Goal: Transaction & Acquisition: Book appointment/travel/reservation

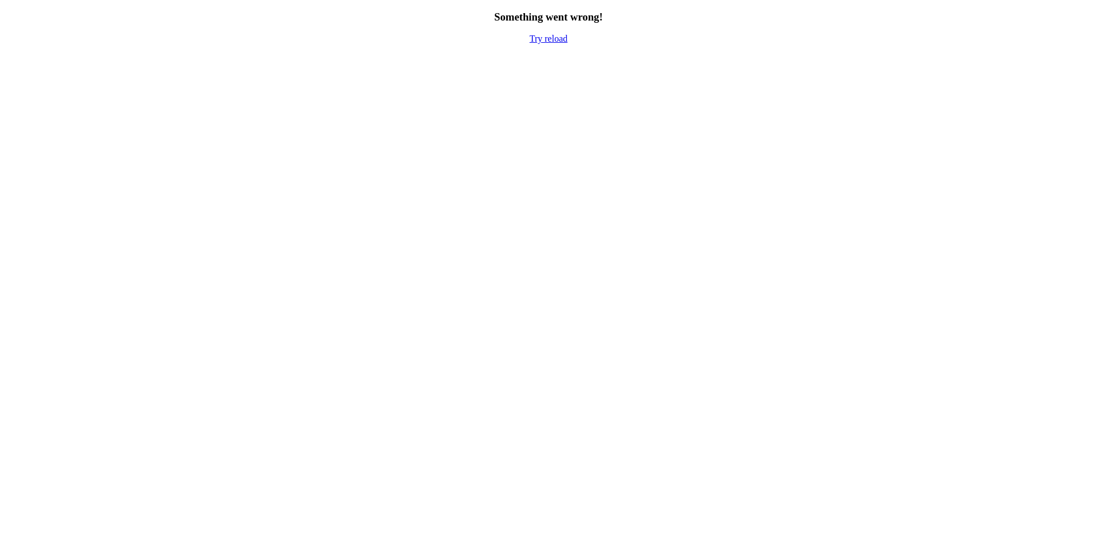
click at [542, 41] on link "Try reload" at bounding box center [548, 39] width 38 height 10
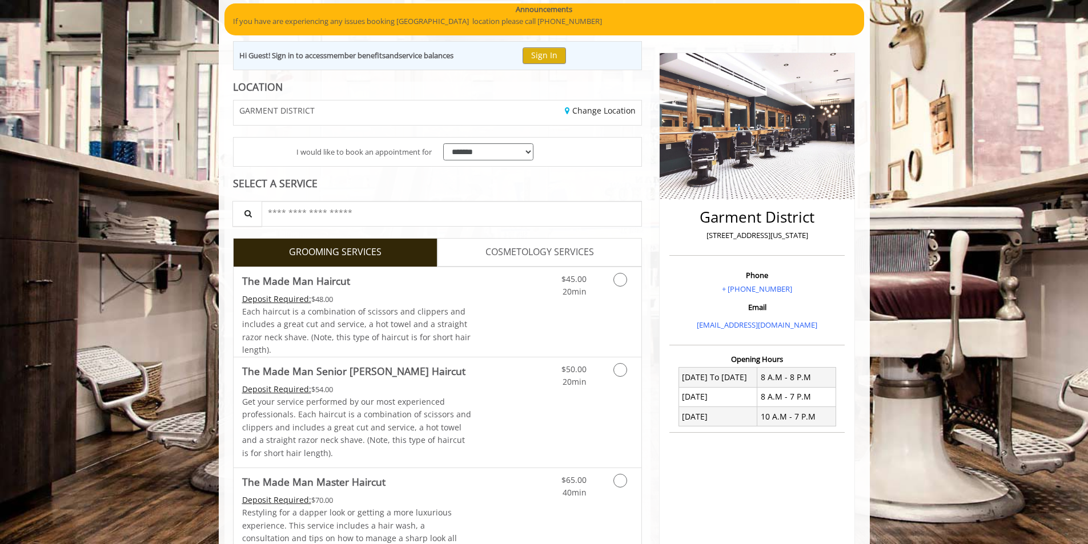
scroll to position [114, 0]
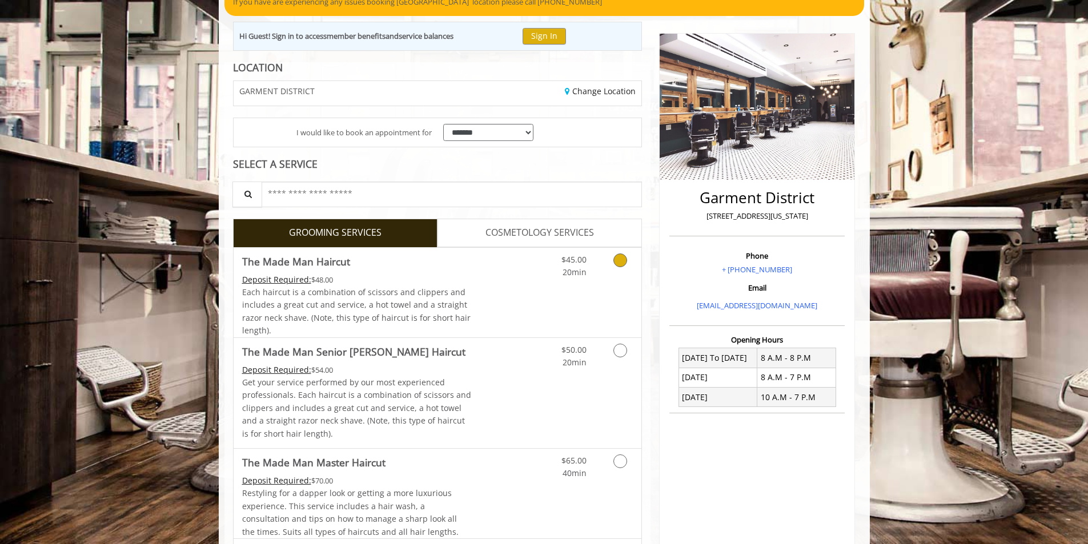
click at [618, 258] on icon "Grooming services" at bounding box center [620, 261] width 14 height 14
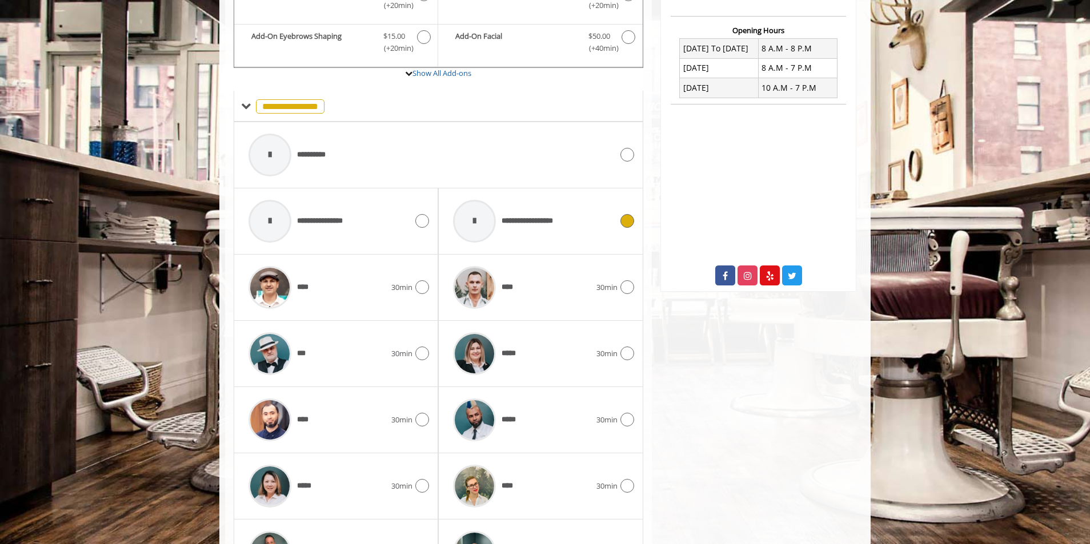
scroll to position [443, 0]
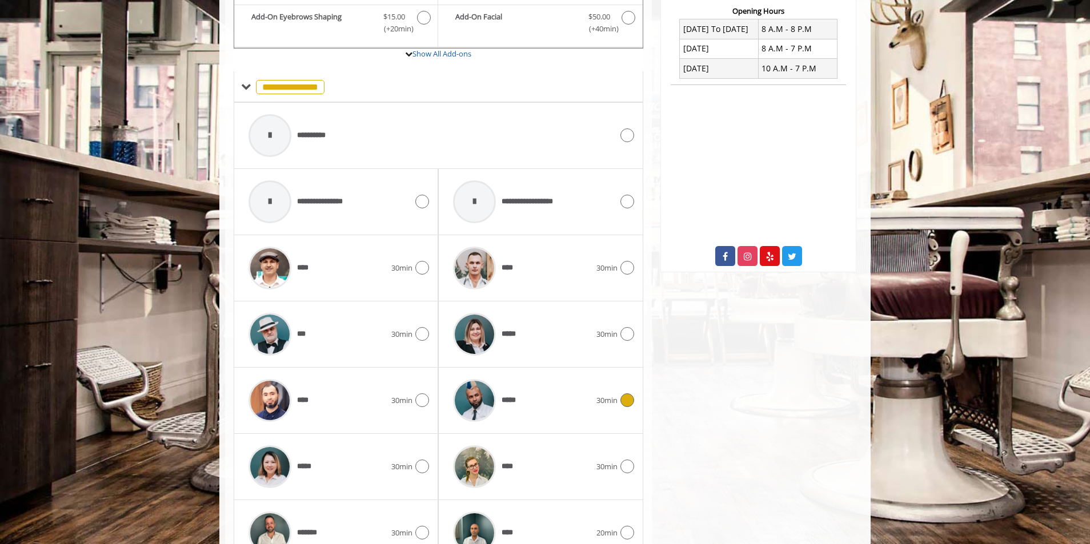
click at [625, 402] on icon at bounding box center [627, 401] width 14 height 14
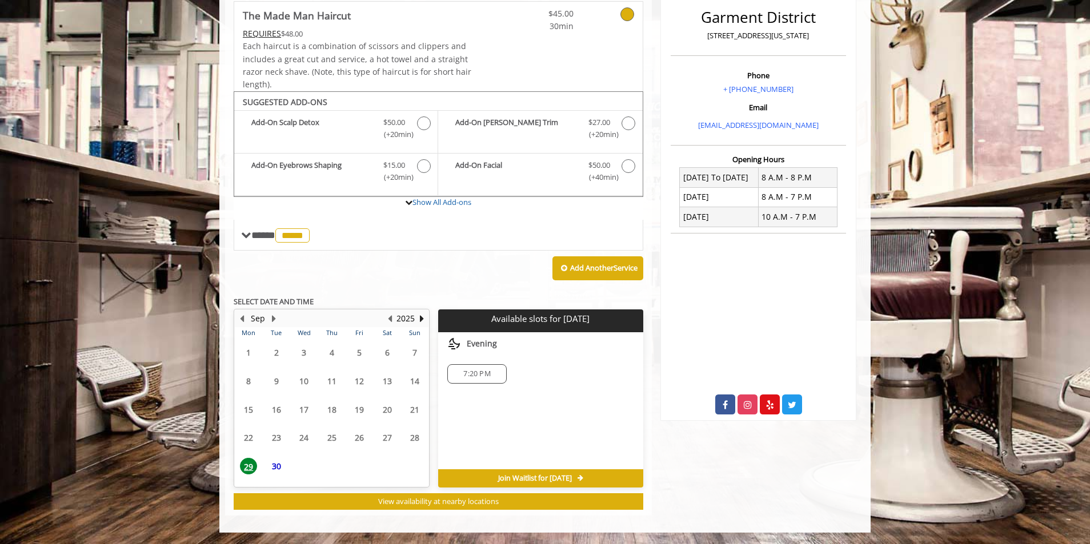
scroll to position [295, 0]
click at [278, 440] on span "30" at bounding box center [276, 438] width 17 height 17
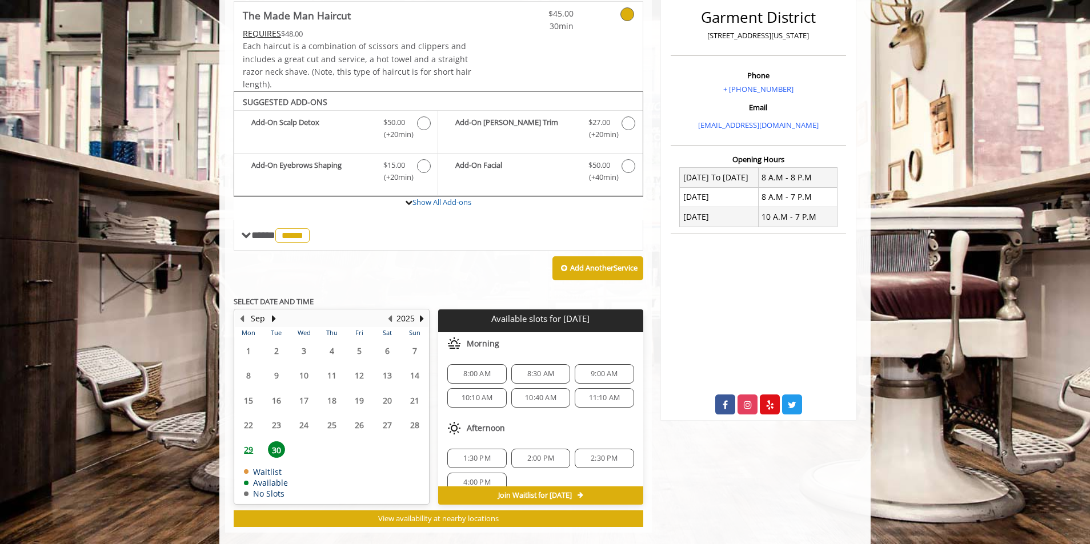
scroll to position [312, 0]
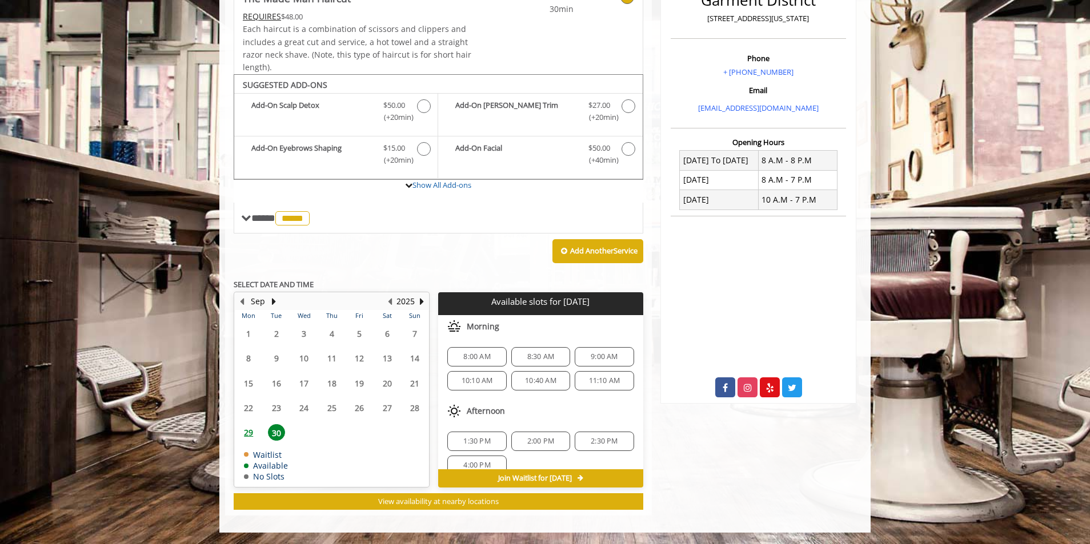
click at [247, 434] on span "29" at bounding box center [248, 432] width 17 height 17
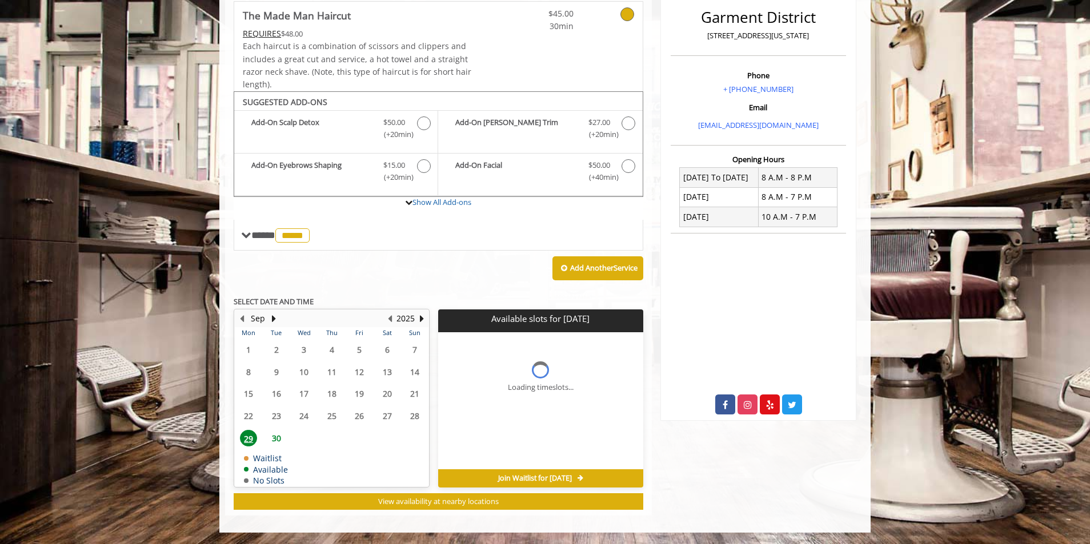
scroll to position [295, 0]
click at [276, 439] on span "30" at bounding box center [276, 438] width 17 height 17
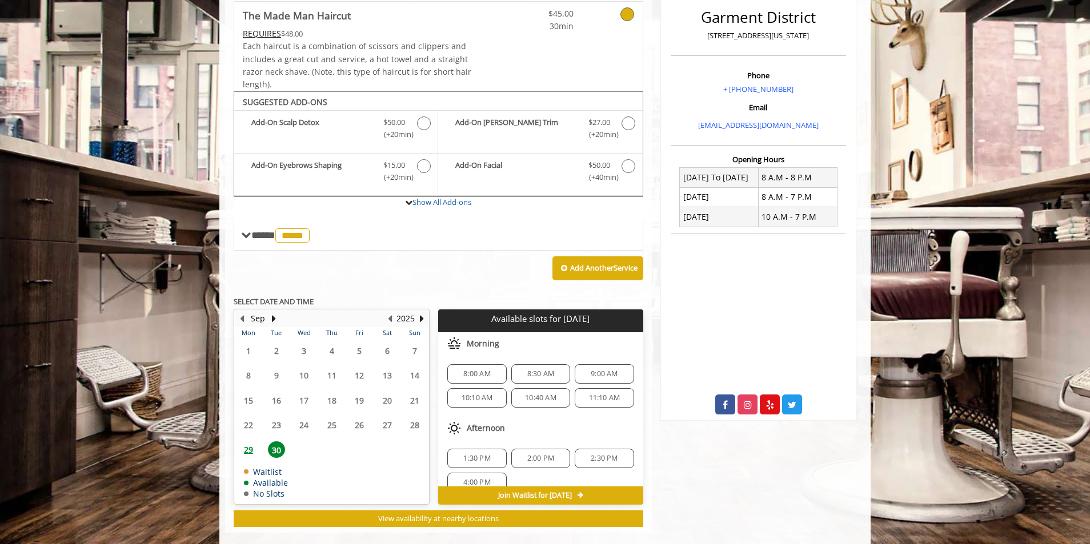
scroll to position [312, 0]
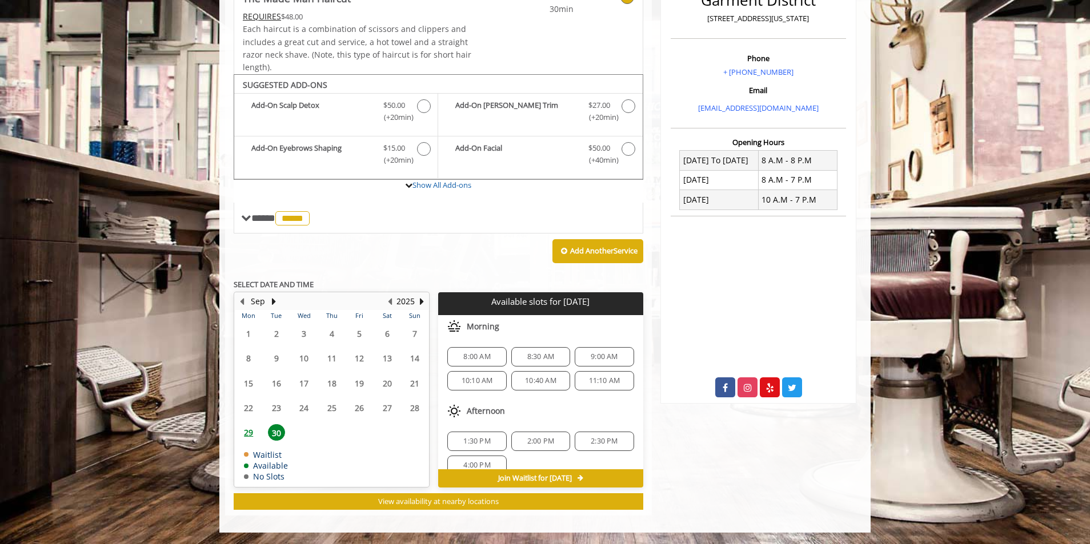
click at [248, 435] on span "29" at bounding box center [248, 432] width 17 height 17
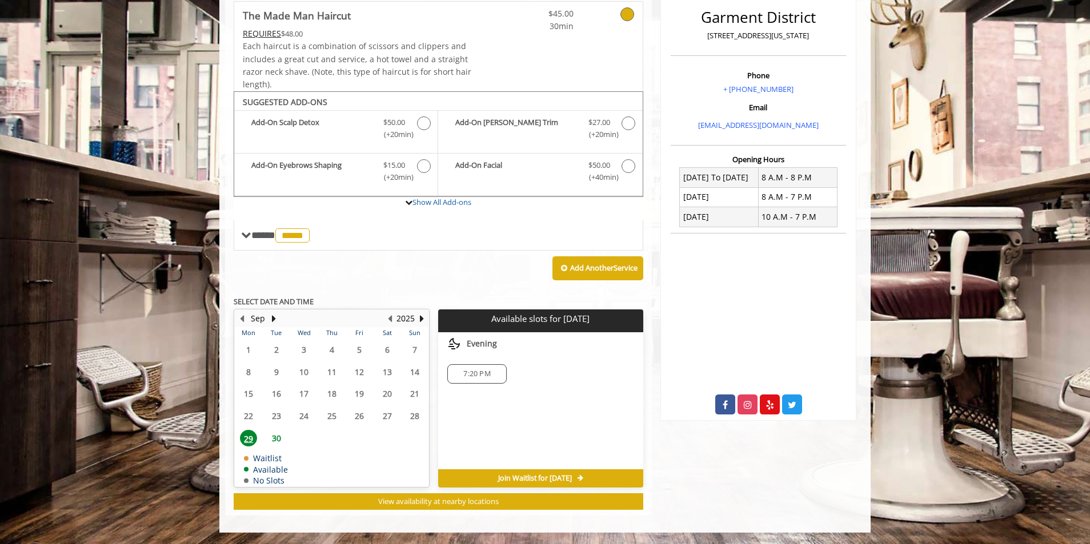
click at [273, 439] on span "30" at bounding box center [276, 438] width 17 height 17
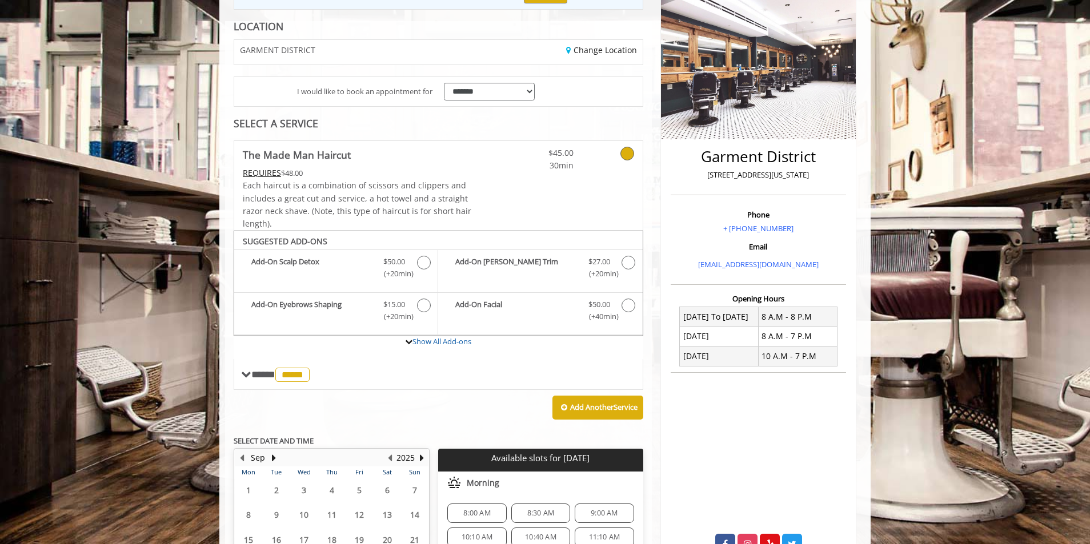
scroll to position [83, 0]
